Goal: Find specific page/section: Find specific page/section

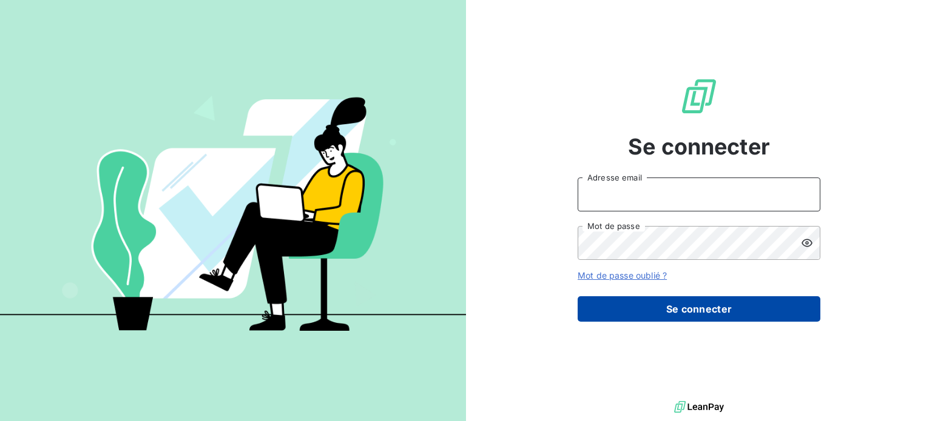
type input "[EMAIL_ADDRESS][PERSON_NAME][DOMAIN_NAME]"
click at [710, 311] on button "Se connecter" at bounding box center [698, 309] width 243 height 25
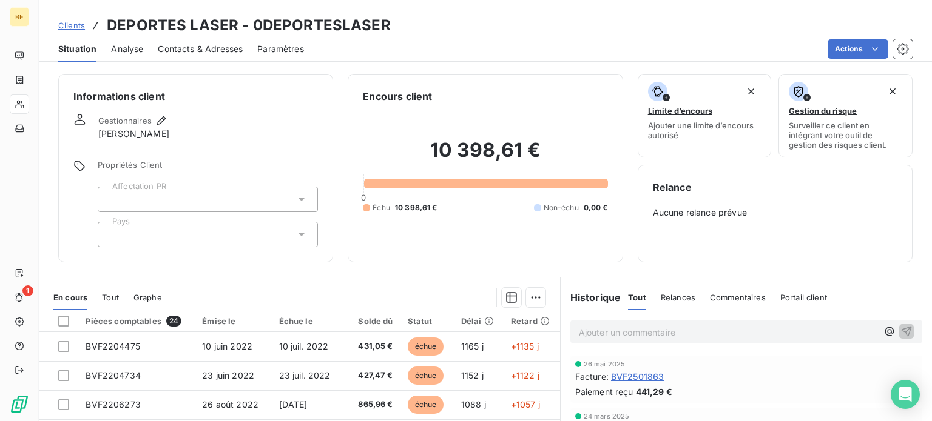
click at [64, 27] on span "Clients" at bounding box center [71, 26] width 27 height 10
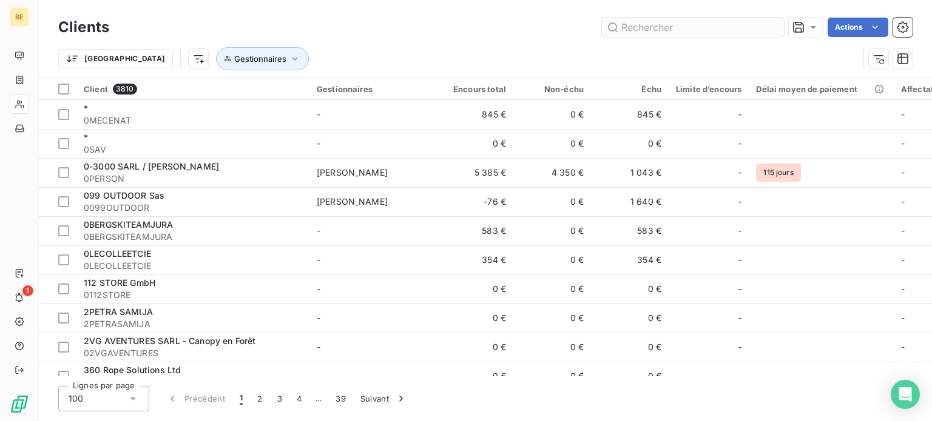
click at [668, 32] on input "text" at bounding box center [693, 27] width 182 height 19
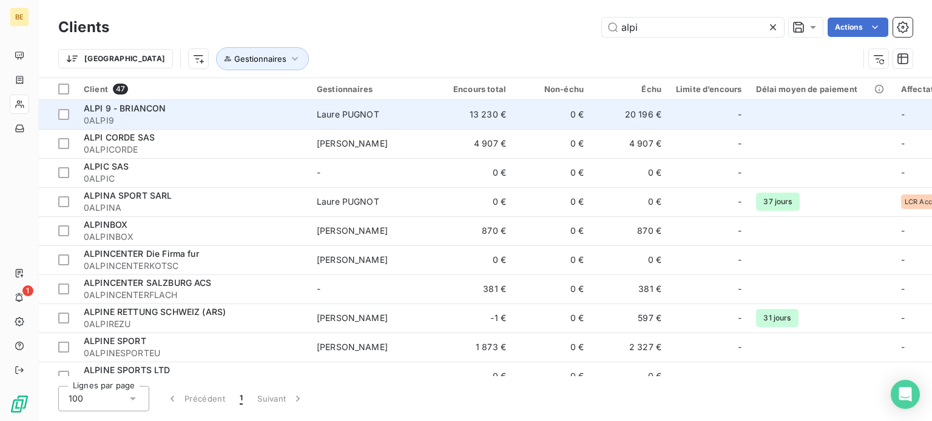
type input "alpi"
click at [163, 119] on span "0ALPI9" at bounding box center [193, 121] width 218 height 12
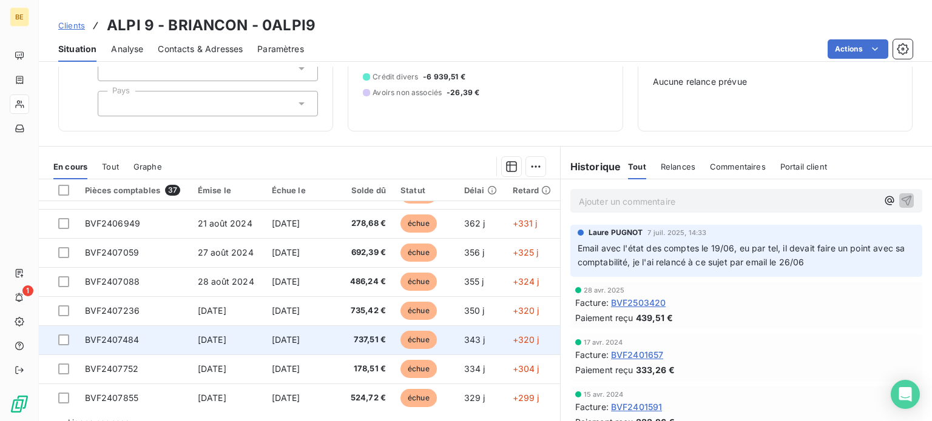
scroll to position [158, 0]
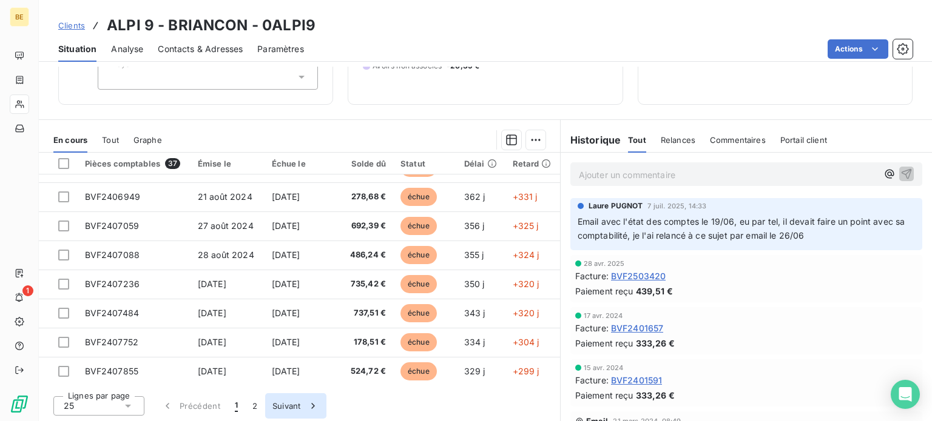
click at [293, 411] on button "Suivant" at bounding box center [295, 406] width 61 height 25
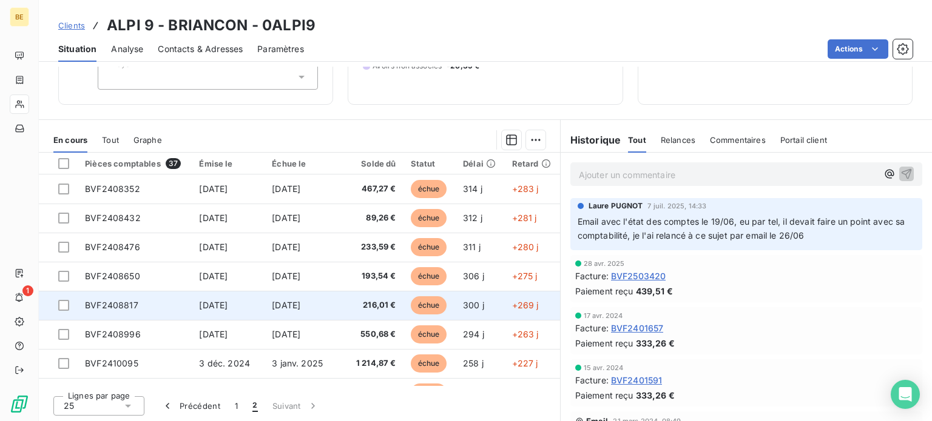
scroll to position [138, 0]
